Goal: Navigation & Orientation: Go to known website

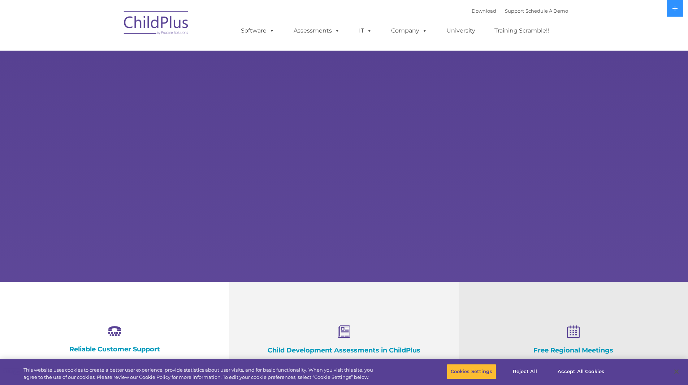
select select "MEDIUM"
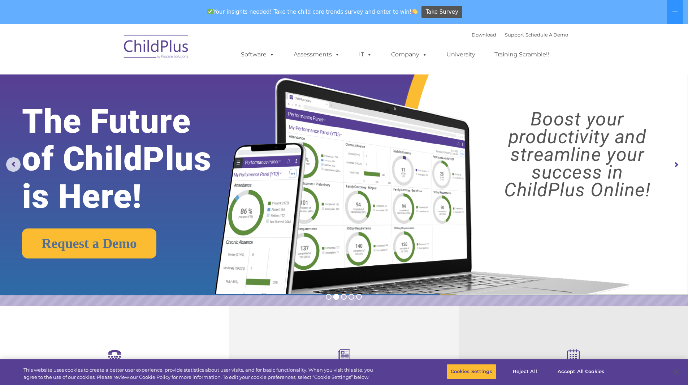
click at [164, 49] on img at bounding box center [156, 48] width 72 height 36
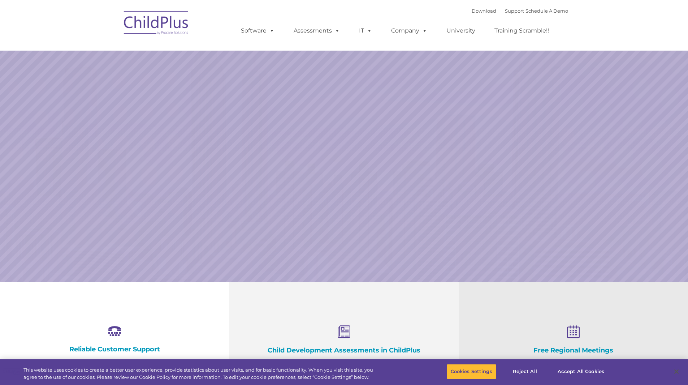
select select "MEDIUM"
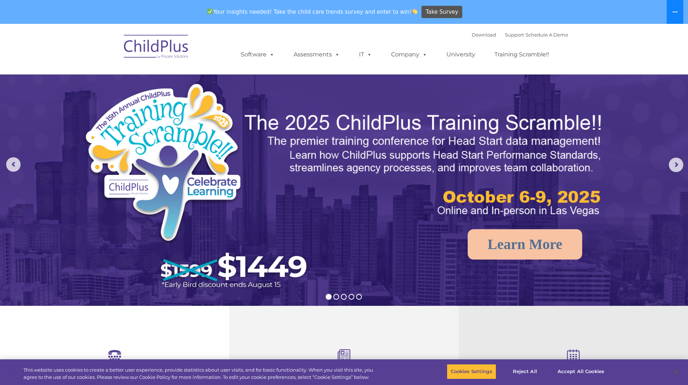
click at [677, 12] on icon at bounding box center [675, 12] width 5 height 1
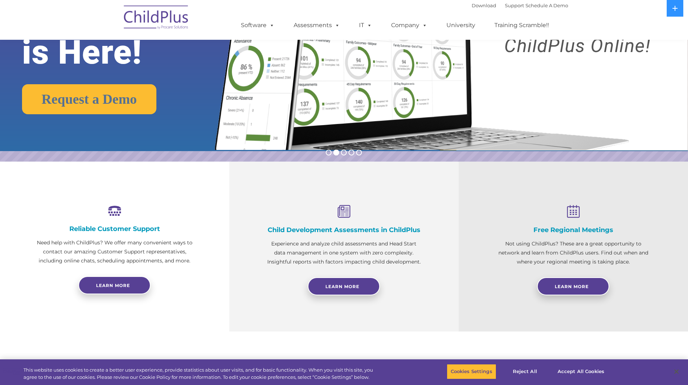
scroll to position [118, 0]
